Goal: Information Seeking & Learning: Learn about a topic

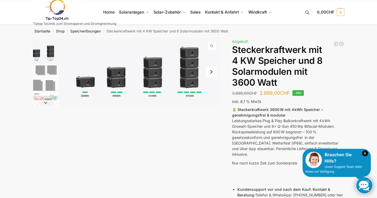
click at [88, 82] on img "1 / 9" at bounding box center [140, 71] width 160 height 67
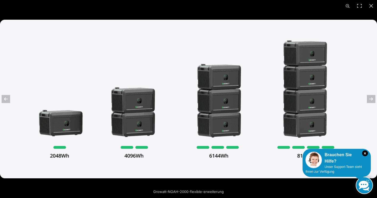
scroll to position [80, 0]
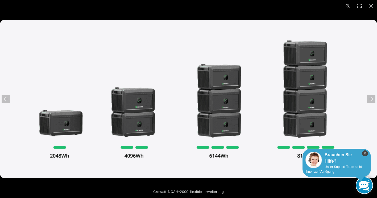
click at [366, 153] on icon "×" at bounding box center [365, 153] width 6 height 6
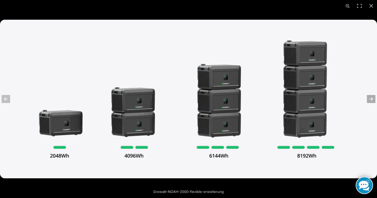
click at [370, 100] on button "Next (arrow right)" at bounding box center [367, 99] width 19 height 27
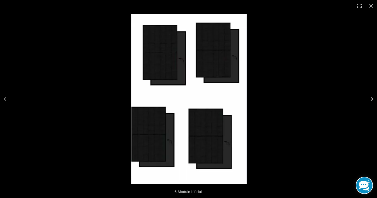
click at [370, 100] on button "Next (arrow right)" at bounding box center [367, 99] width 19 height 27
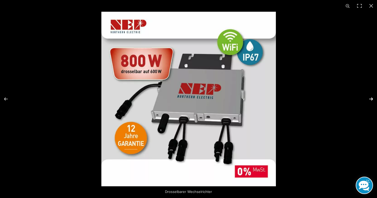
click at [373, 99] on button "Next (arrow right)" at bounding box center [367, 99] width 19 height 27
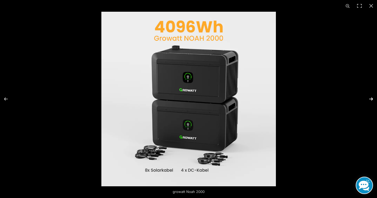
click at [373, 98] on button "Next (arrow right)" at bounding box center [367, 99] width 19 height 27
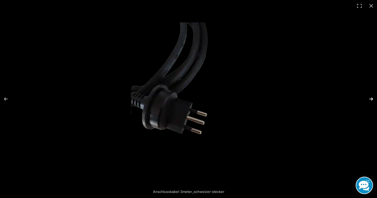
click at [373, 98] on button "Next (arrow right)" at bounding box center [367, 99] width 19 height 27
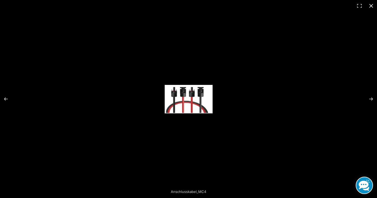
click at [371, 6] on button "Close (Esc)" at bounding box center [371, 6] width 12 height 12
